Goal: Check status: Check status

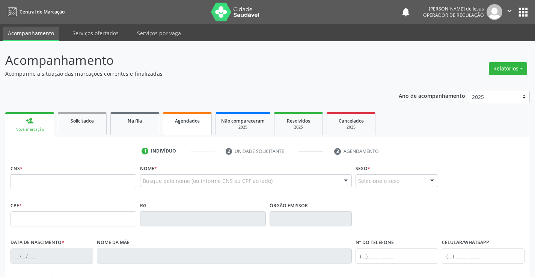
click at [190, 118] on span "Agendados" at bounding box center [187, 121] width 25 height 6
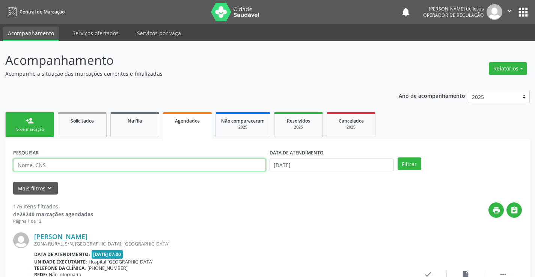
click at [141, 164] on input "text" at bounding box center [139, 165] width 253 height 13
type input "700901979228597"
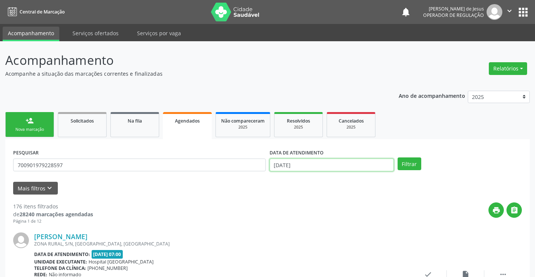
click at [391, 163] on input "[DATE]" at bounding box center [332, 165] width 124 height 13
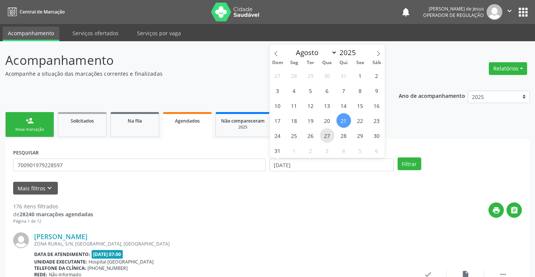
click at [331, 138] on span "27" at bounding box center [327, 135] width 15 height 15
type input "[DATE]"
click at [331, 138] on span "27" at bounding box center [327, 135] width 15 height 15
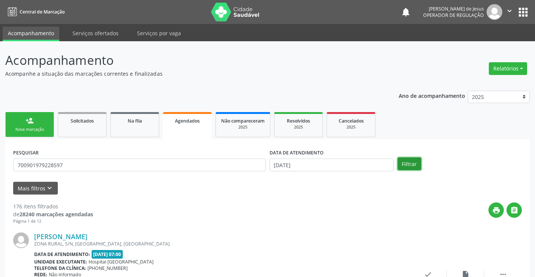
click at [410, 159] on button "Filtrar" at bounding box center [410, 164] width 24 height 13
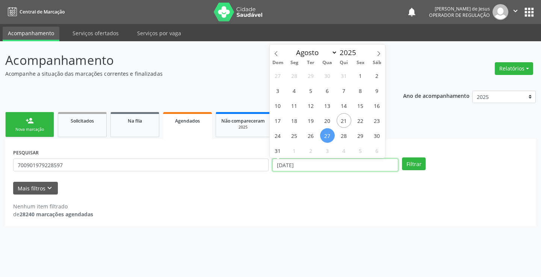
click at [281, 165] on input "[DATE]" at bounding box center [335, 165] width 126 height 13
click at [309, 161] on input "[DATE]" at bounding box center [335, 165] width 126 height 13
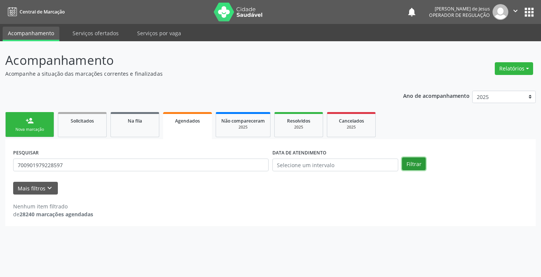
click at [419, 162] on button "Filtrar" at bounding box center [414, 164] width 24 height 13
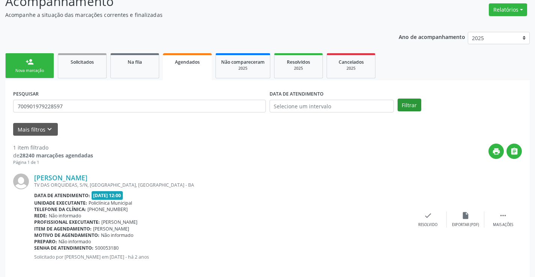
scroll to position [68, 0]
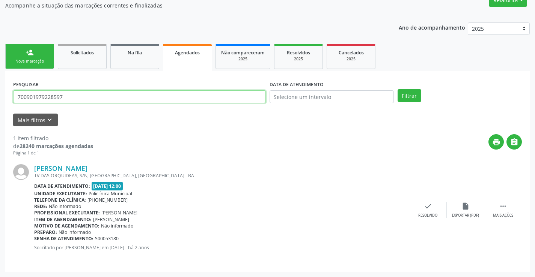
click at [185, 102] on input "700901979228597" at bounding box center [139, 96] width 253 height 13
type input "702809113718464"
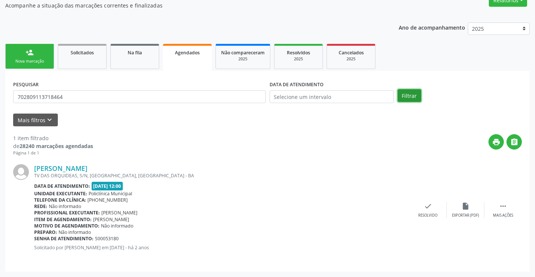
click at [414, 89] on button "Filtrar" at bounding box center [410, 95] width 24 height 13
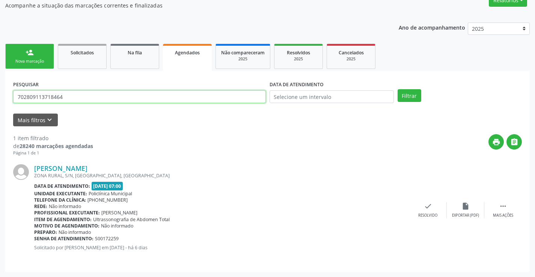
click at [216, 97] on input "702809113718464" at bounding box center [139, 96] width 253 height 13
type input "703607087962632"
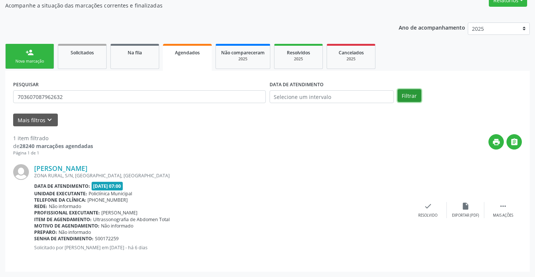
drag, startPoint x: 411, startPoint y: 95, endPoint x: 405, endPoint y: 77, distance: 19.0
click at [410, 93] on button "Filtrar" at bounding box center [410, 95] width 24 height 13
